Goal: Transaction & Acquisition: Subscribe to service/newsletter

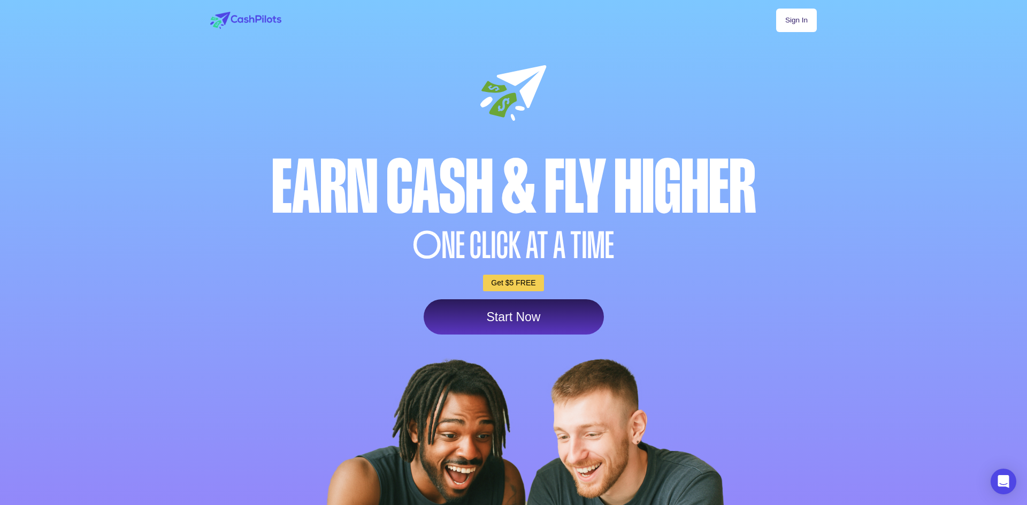
click at [776, 15] on link "Sign In" at bounding box center [796, 21] width 41 height 24
drag, startPoint x: 651, startPoint y: 18, endPoint x: 702, endPoint y: 2, distance: 53.8
click at [776, 18] on link "Sign In" at bounding box center [796, 21] width 41 height 24
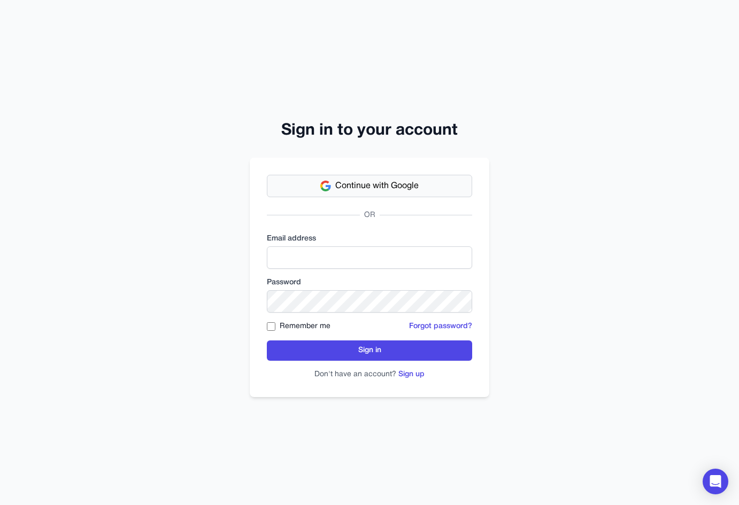
click at [435, 179] on button "Continue with Google" at bounding box center [369, 186] width 205 height 22
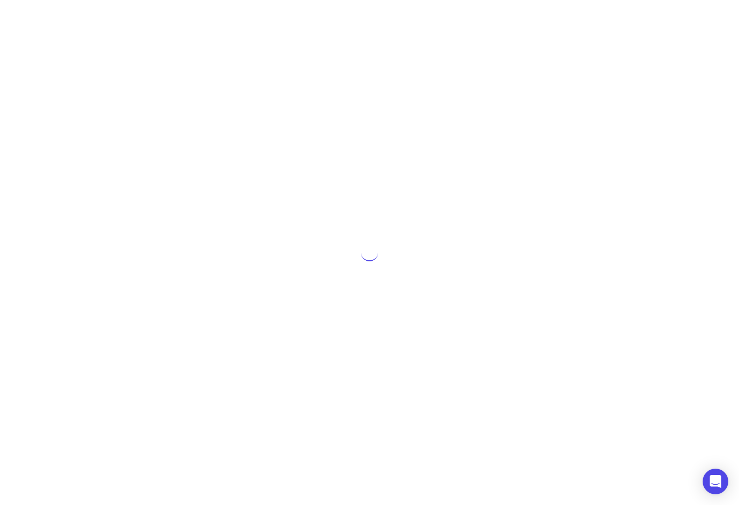
click at [660, 394] on div at bounding box center [369, 252] width 739 height 505
